Goal: Task Accomplishment & Management: Use online tool/utility

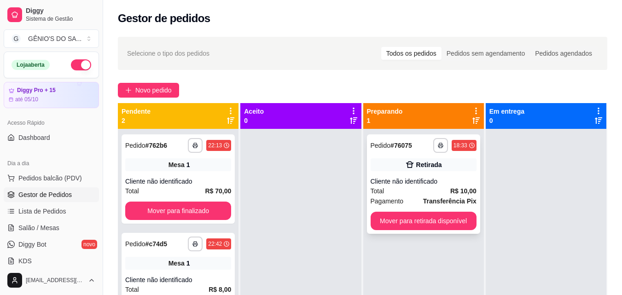
click at [429, 220] on button "Mover para retirada disponível" at bounding box center [424, 221] width 106 height 18
click at [429, 220] on div "Mover para retirada disponível" at bounding box center [424, 221] width 106 height 18
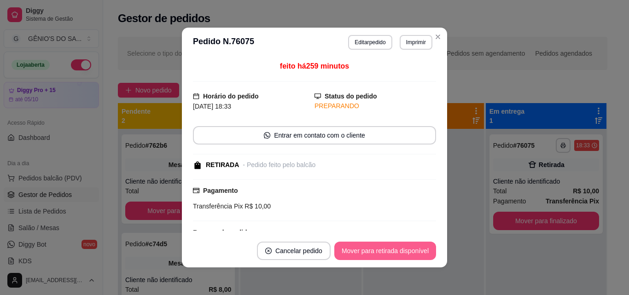
click at [388, 250] on button "Mover para retirada disponível" at bounding box center [385, 251] width 102 height 18
click at [380, 251] on button "Mover para finalizado" at bounding box center [398, 251] width 76 height 18
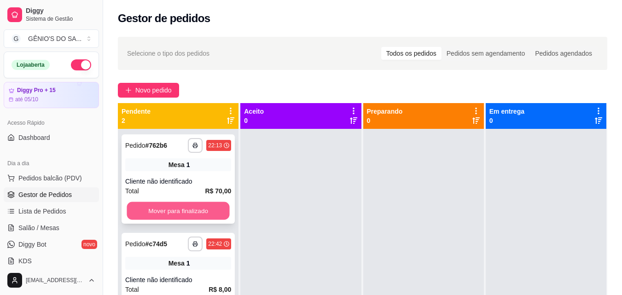
click at [161, 213] on button "Mover para finalizado" at bounding box center [178, 211] width 103 height 18
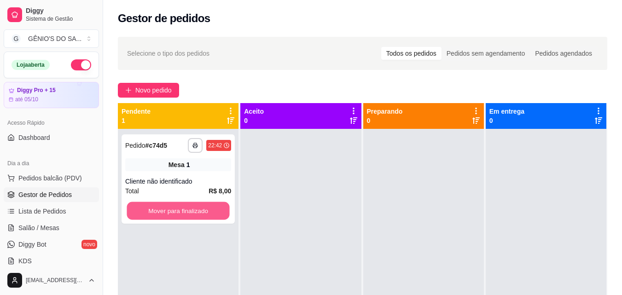
click at [161, 213] on button "Mover para finalizado" at bounding box center [178, 211] width 103 height 18
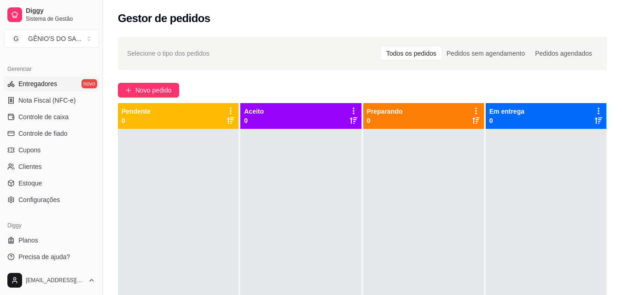
scroll to position [368, 0]
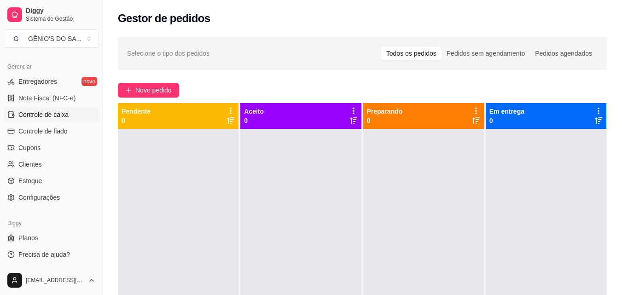
click at [49, 110] on link "Controle de caixa" at bounding box center [51, 114] width 95 height 15
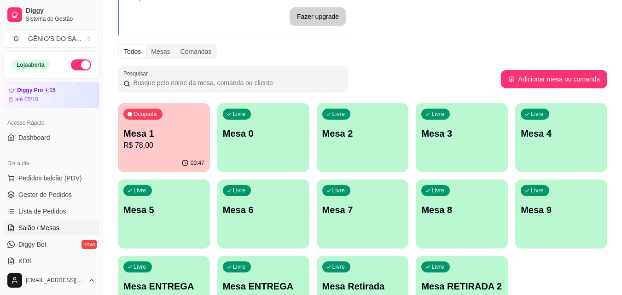
scroll to position [92, 0]
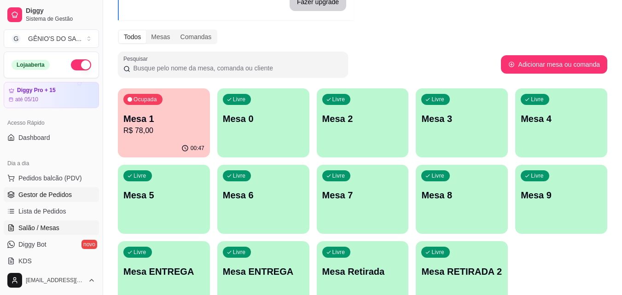
click at [49, 192] on span "Gestor de Pedidos" at bounding box center [44, 194] width 53 height 9
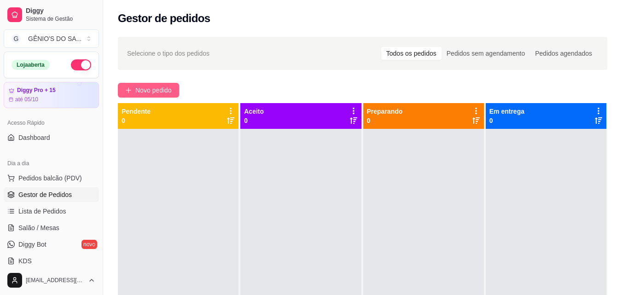
click at [158, 88] on span "Novo pedido" at bounding box center [153, 90] width 36 height 10
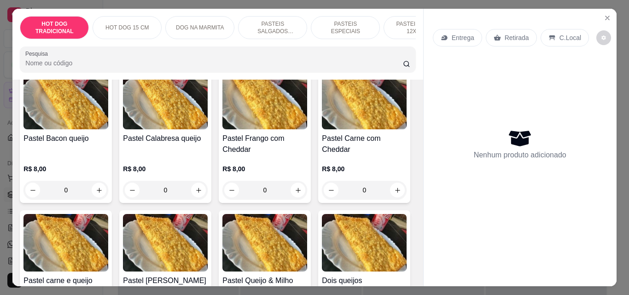
scroll to position [921, 0]
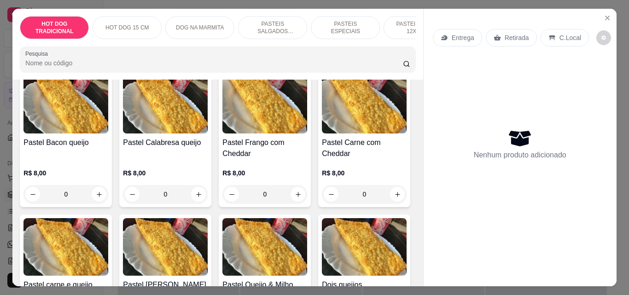
click at [100, 59] on button "increase-product-quantity" at bounding box center [99, 52] width 14 height 14
type input "1"
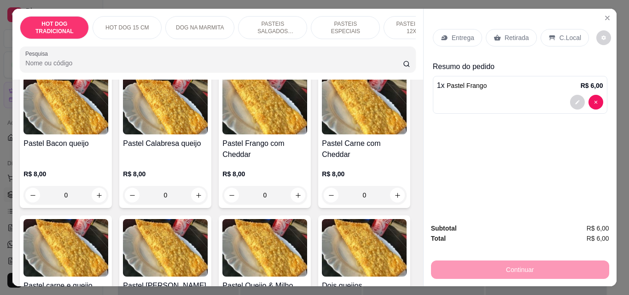
scroll to position [922, 0]
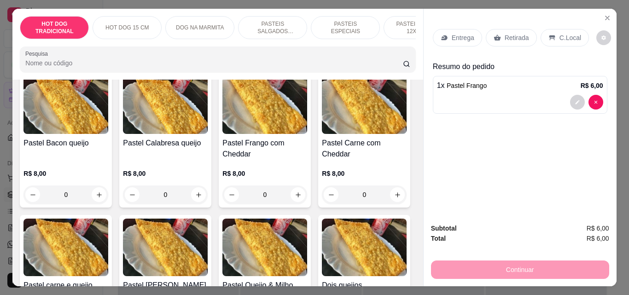
click at [566, 36] on p "C.Local" at bounding box center [571, 37] width 22 height 9
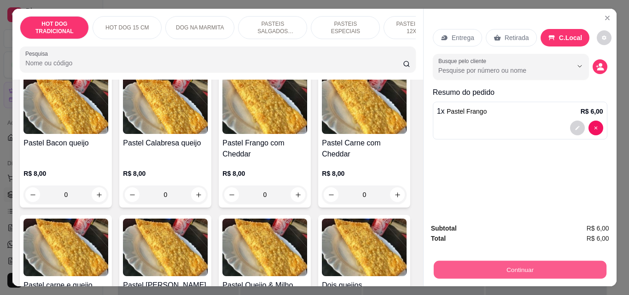
click at [534, 268] on button "Continuar" at bounding box center [520, 270] width 173 height 18
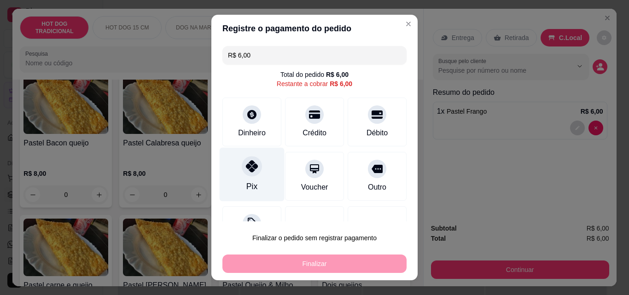
click at [231, 174] on div "Pix" at bounding box center [252, 175] width 65 height 54
type input "R$ 0,00"
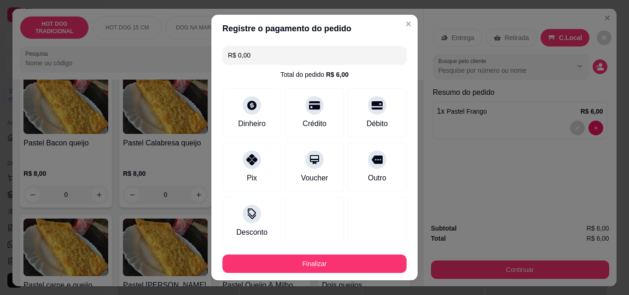
click at [281, 275] on footer "Finalizar" at bounding box center [314, 262] width 206 height 37
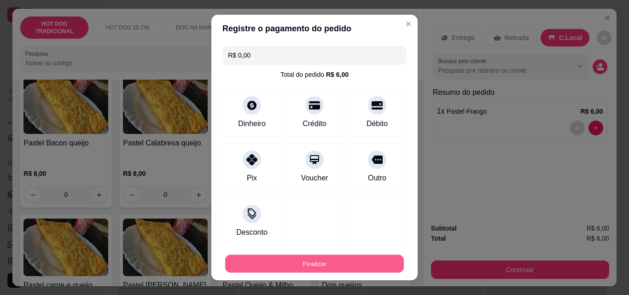
click at [280, 269] on button "Finalizar" at bounding box center [314, 264] width 179 height 18
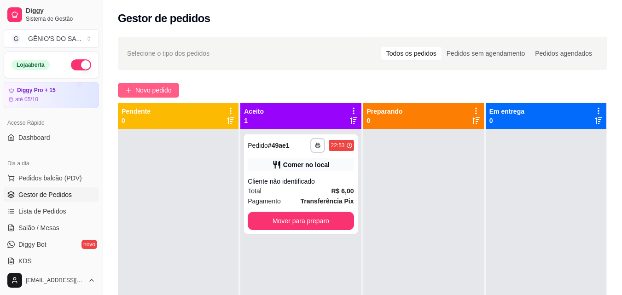
click at [154, 90] on span "Novo pedido" at bounding box center [153, 90] width 36 height 10
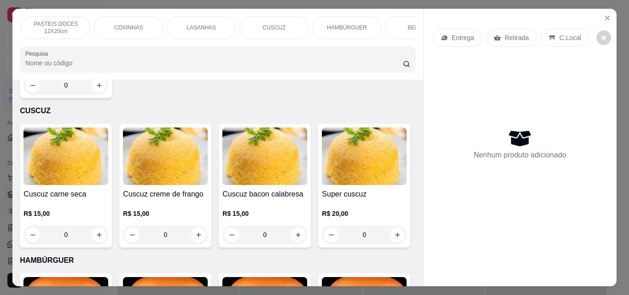
scroll to position [0, 369]
click at [267, 25] on p "CUSCUZ" at bounding box center [267, 27] width 23 height 7
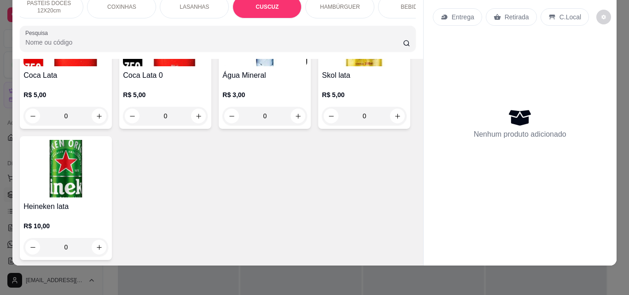
scroll to position [3083, 0]
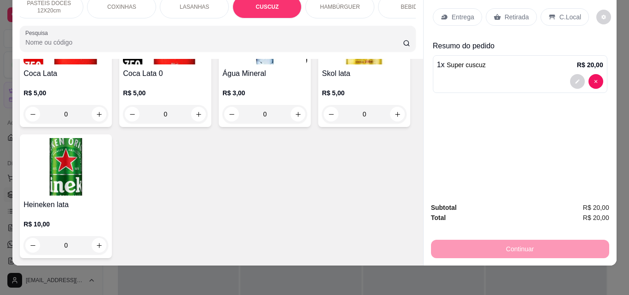
type input "1"
click at [565, 12] on p "C.Local" at bounding box center [571, 16] width 22 height 9
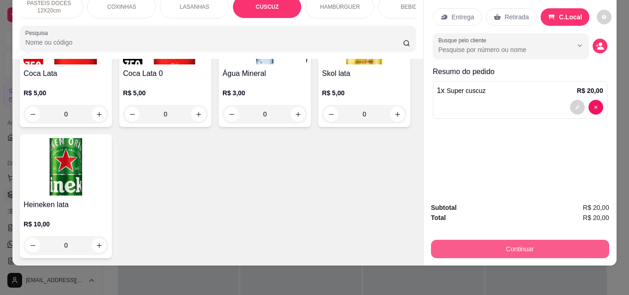
click at [529, 243] on button "Continuar" at bounding box center [520, 249] width 178 height 18
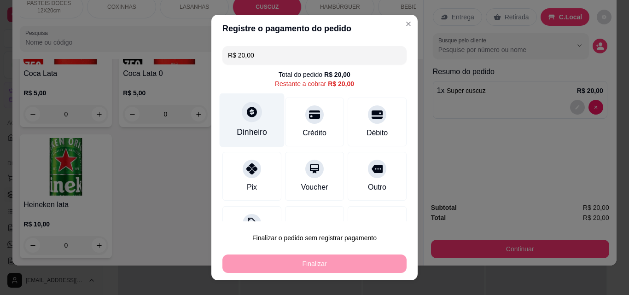
click at [254, 131] on div "Dinheiro" at bounding box center [252, 132] width 30 height 12
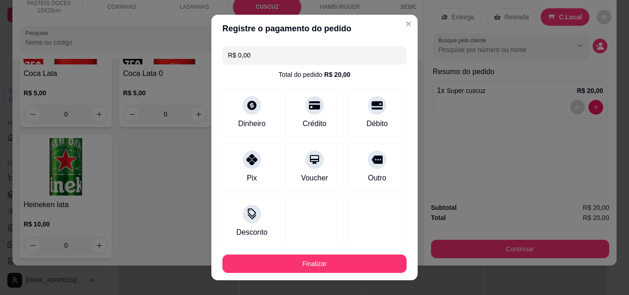
type input "R$ 0,00"
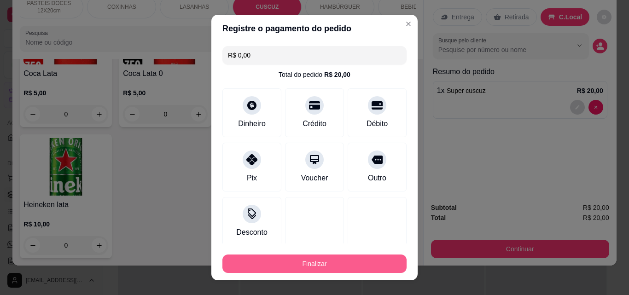
click at [333, 259] on button "Finalizar" at bounding box center [315, 264] width 184 height 18
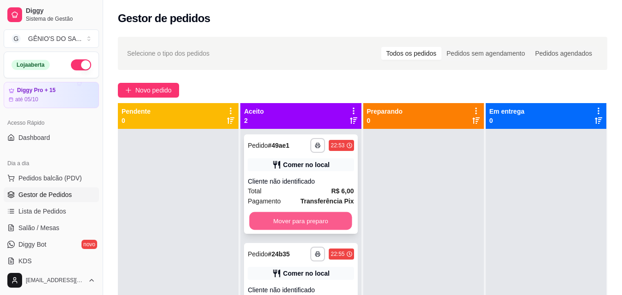
click at [339, 213] on button "Mover para preparo" at bounding box center [301, 221] width 103 height 18
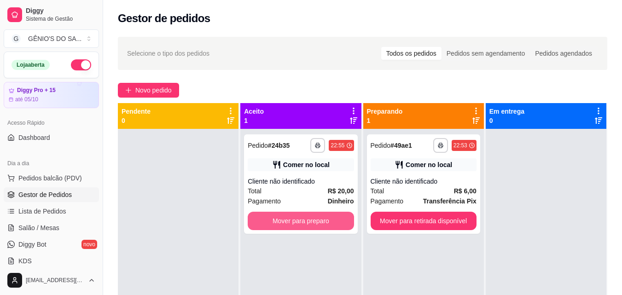
click at [339, 213] on button "Mover para preparo" at bounding box center [301, 221] width 106 height 18
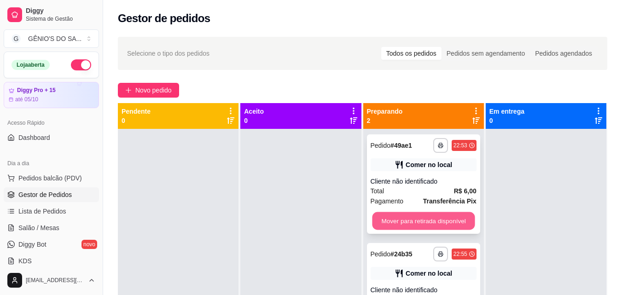
click at [385, 220] on button "Mover para retirada disponível" at bounding box center [423, 221] width 103 height 18
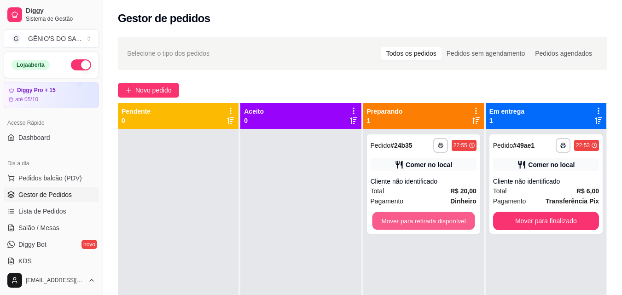
click at [385, 220] on button "Mover para retirada disponível" at bounding box center [423, 221] width 103 height 18
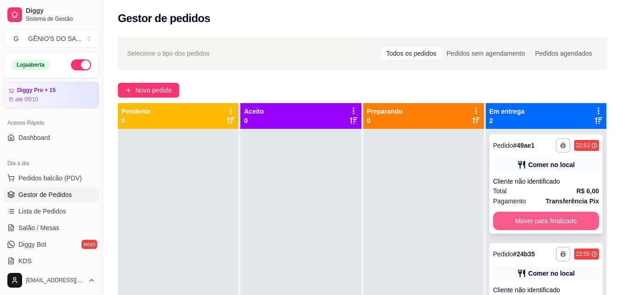
click at [553, 226] on button "Mover para finalizado" at bounding box center [546, 221] width 106 height 18
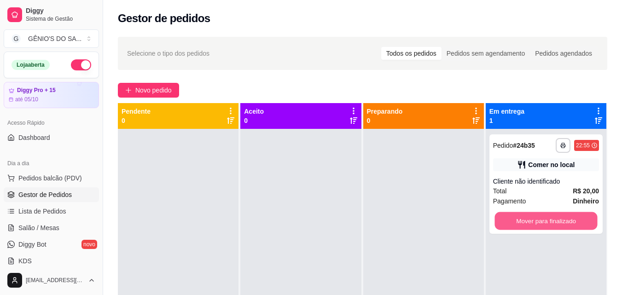
click at [554, 226] on button "Mover para finalizado" at bounding box center [546, 221] width 103 height 18
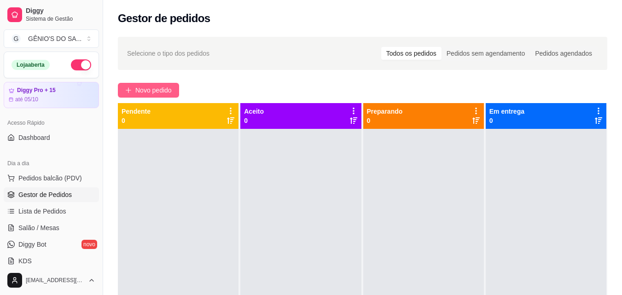
click at [149, 94] on span "Novo pedido" at bounding box center [153, 90] width 36 height 10
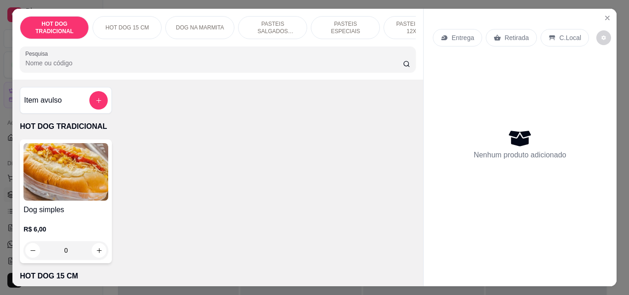
scroll to position [184, 0]
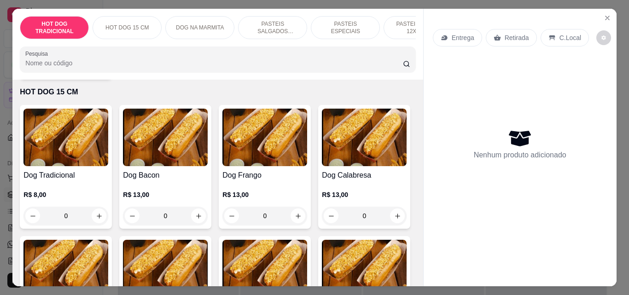
click at [394, 20] on p "PASTEIS DOCES 12X20cm" at bounding box center [418, 27] width 53 height 15
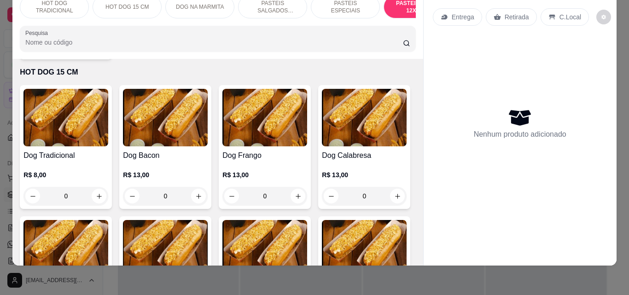
scroll to position [0, 0]
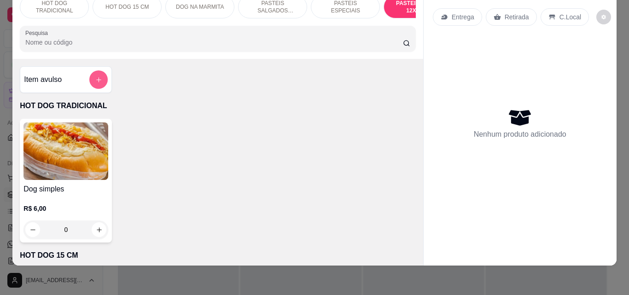
click at [94, 74] on button "add-separate-item" at bounding box center [98, 79] width 18 height 18
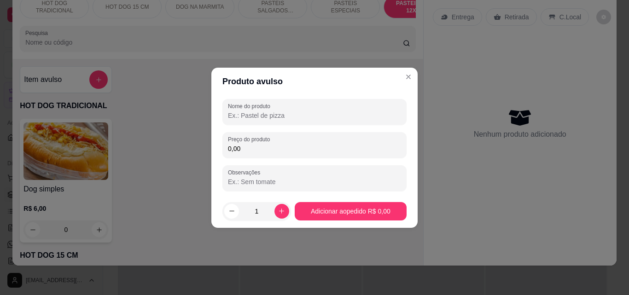
click at [280, 116] on input "Nome do produto" at bounding box center [314, 115] width 173 height 9
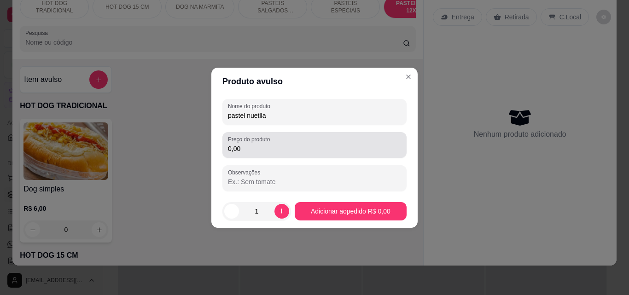
type input "pastel nuetlla"
click at [247, 147] on input "0,00" at bounding box center [314, 148] width 173 height 9
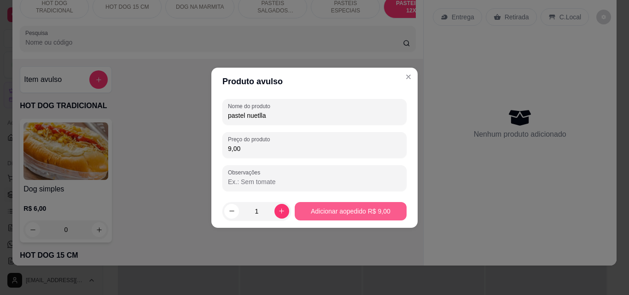
type input "9,00"
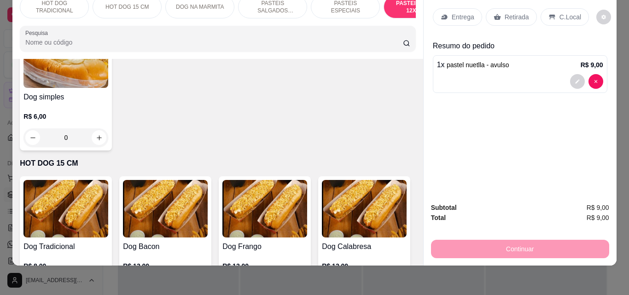
scroll to position [138, 0]
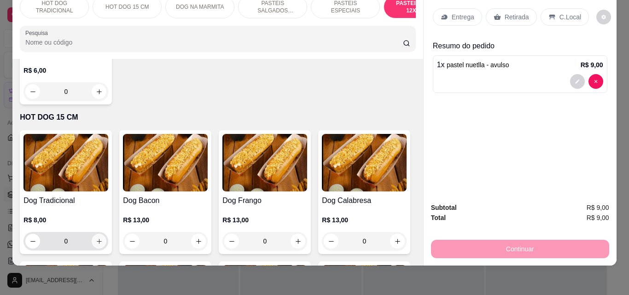
click at [96, 244] on icon "increase-product-quantity" at bounding box center [99, 241] width 7 height 7
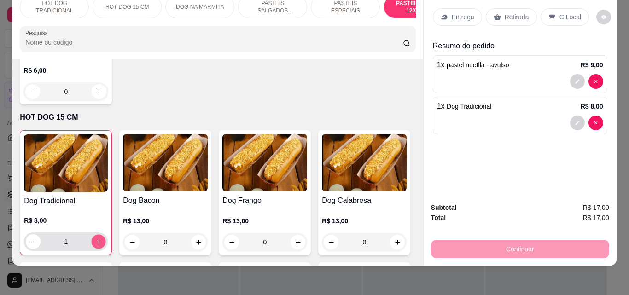
click at [95, 244] on icon "increase-product-quantity" at bounding box center [98, 242] width 7 height 7
type input "2"
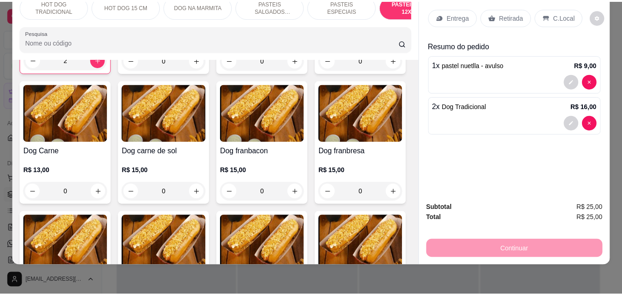
scroll to position [322, 0]
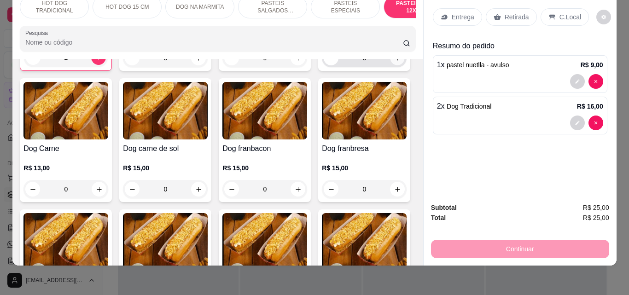
click at [391, 65] on button "increase-product-quantity" at bounding box center [398, 58] width 14 height 14
type input "1"
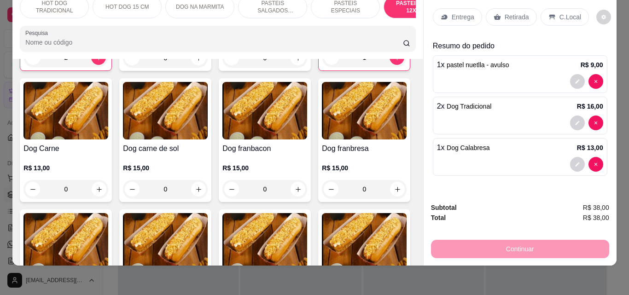
click at [549, 13] on icon at bounding box center [552, 16] width 7 height 7
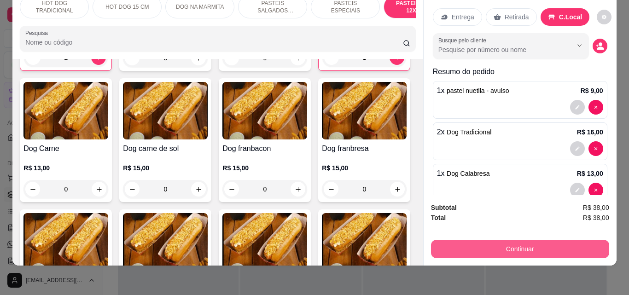
click at [483, 242] on button "Continuar" at bounding box center [520, 249] width 178 height 18
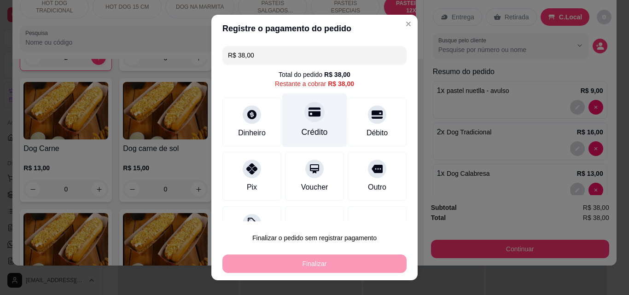
click at [309, 123] on div "Crédito" at bounding box center [314, 121] width 65 height 54
type input "R$ 0,00"
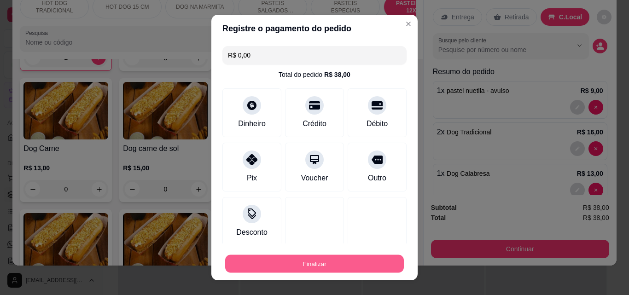
click at [296, 261] on button "Finalizar" at bounding box center [314, 264] width 179 height 18
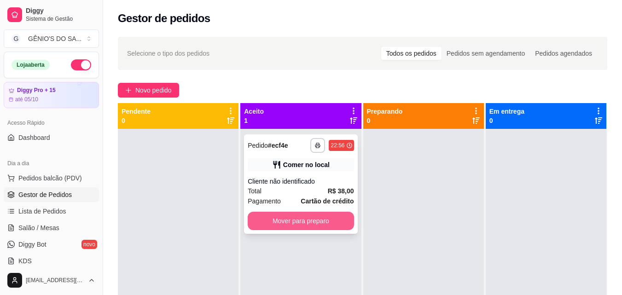
click at [305, 221] on button "Mover para preparo" at bounding box center [301, 221] width 106 height 18
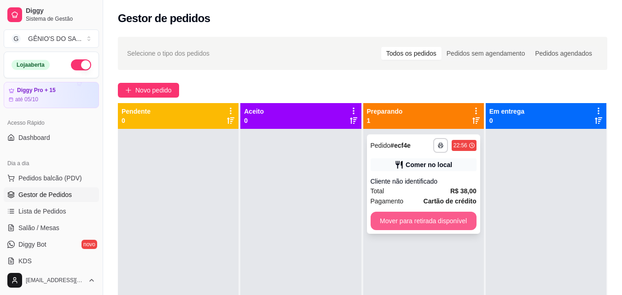
click at [387, 214] on button "Mover para retirada disponível" at bounding box center [424, 221] width 106 height 18
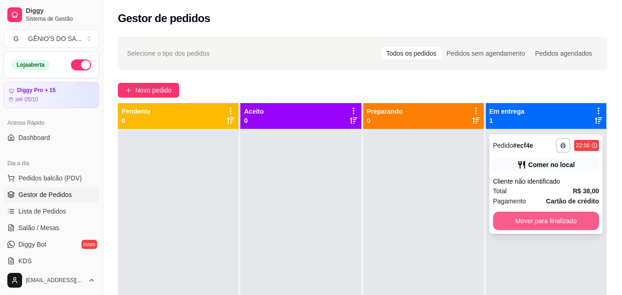
click at [520, 218] on button "Mover para finalizado" at bounding box center [546, 221] width 106 height 18
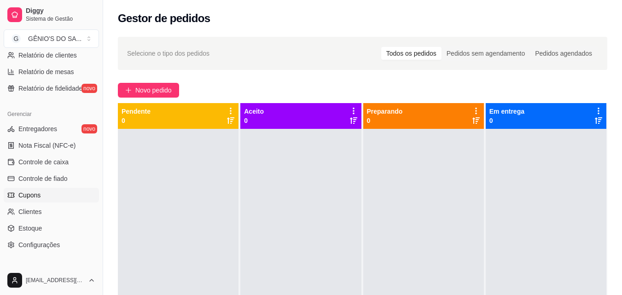
scroll to position [322, 0]
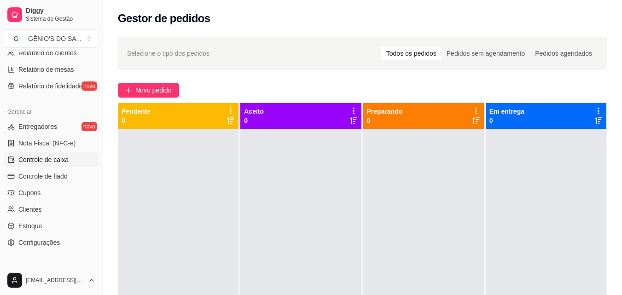
click at [46, 162] on span "Controle de caixa" at bounding box center [43, 159] width 50 height 9
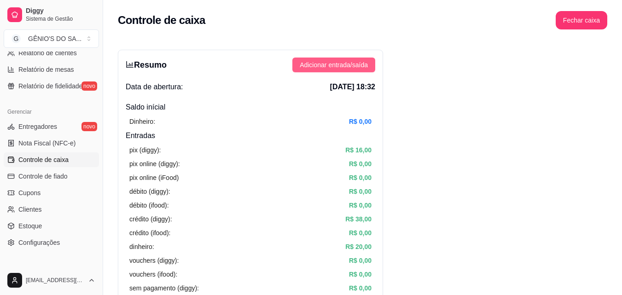
click at [328, 62] on span "Adicionar entrada/saída" at bounding box center [334, 65] width 68 height 10
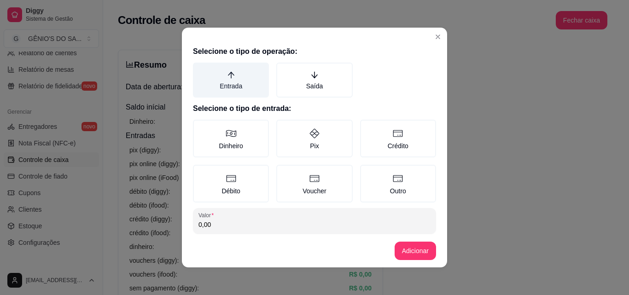
click at [249, 88] on label "Entrada" at bounding box center [231, 80] width 76 height 35
click at [200, 70] on button "Entrada" at bounding box center [196, 65] width 7 height 7
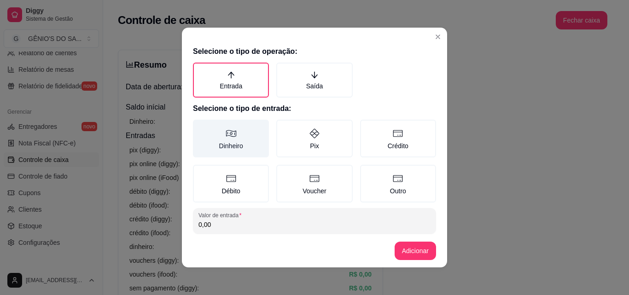
click at [230, 147] on label "Dinheiro" at bounding box center [231, 139] width 76 height 38
click at [200, 127] on button "Dinheiro" at bounding box center [196, 122] width 7 height 7
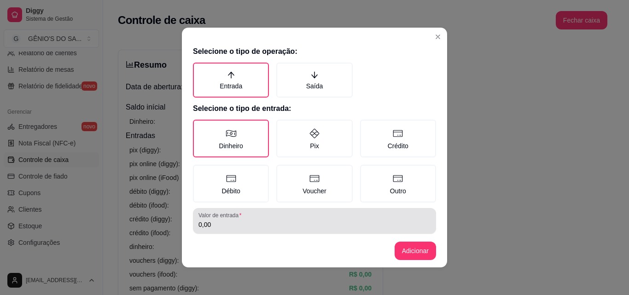
click at [218, 230] on div "0,00" at bounding box center [315, 221] width 232 height 18
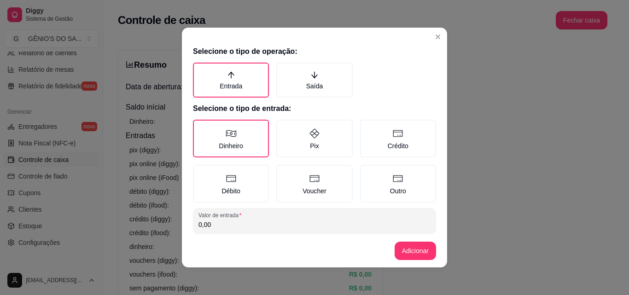
click at [218, 230] on div "0,00" at bounding box center [315, 221] width 232 height 18
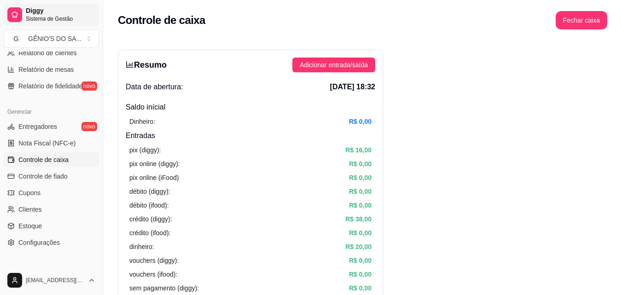
click at [56, 6] on link "Diggy Sistema de Gestão" at bounding box center [51, 15] width 95 height 22
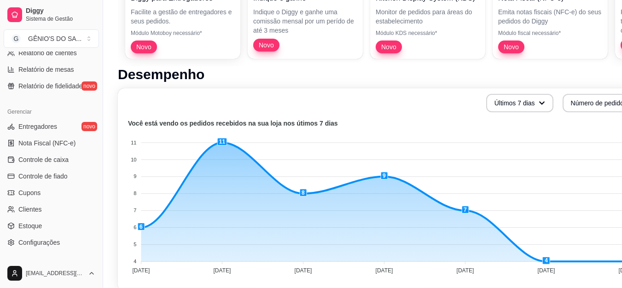
scroll to position [184, 0]
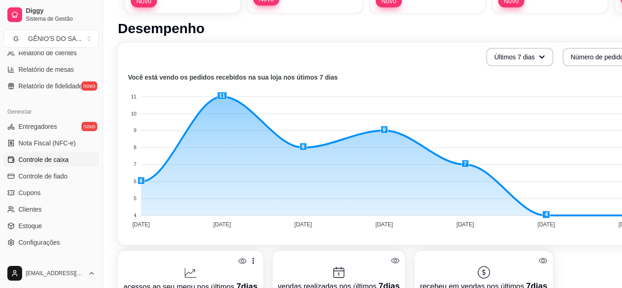
click at [33, 155] on span "Controle de caixa" at bounding box center [43, 159] width 50 height 9
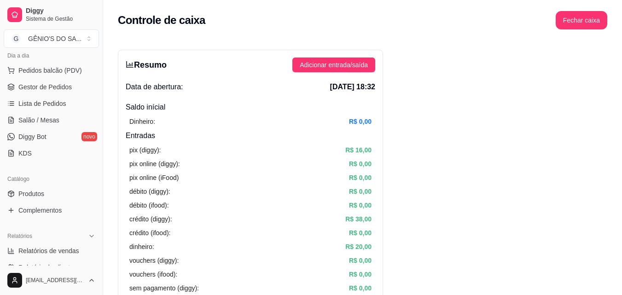
scroll to position [92, 0]
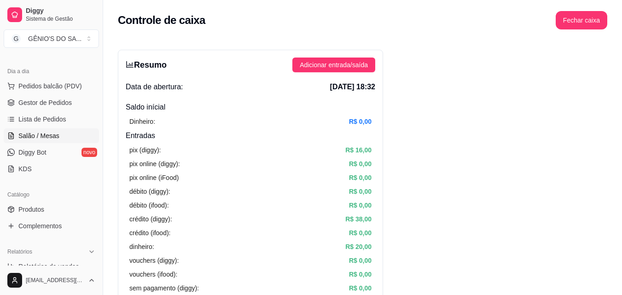
click at [63, 135] on link "Salão / Mesas" at bounding box center [51, 136] width 95 height 15
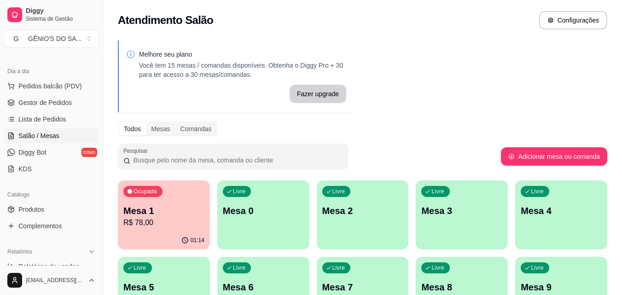
click at [440, 59] on div "Melhore seu plano Você tem 15 mesas / comandas disponíveis. Obtenha o Diggy Pro…" at bounding box center [362, 224] width 519 height 379
